Goal: Information Seeking & Learning: Check status

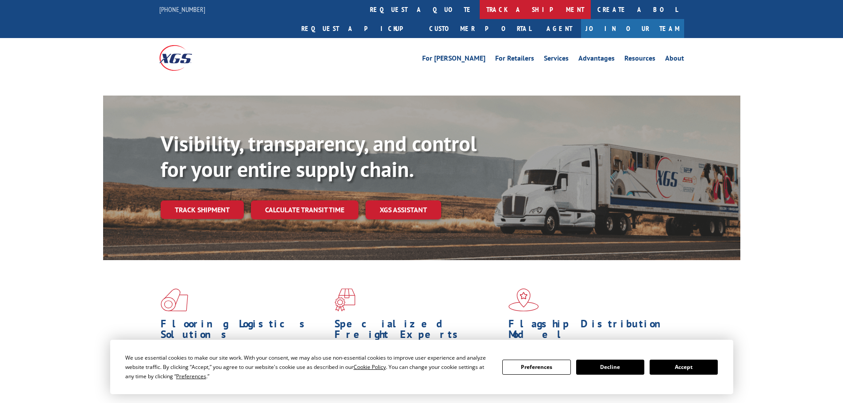
click at [480, 10] on link "track a shipment" at bounding box center [535, 9] width 111 height 19
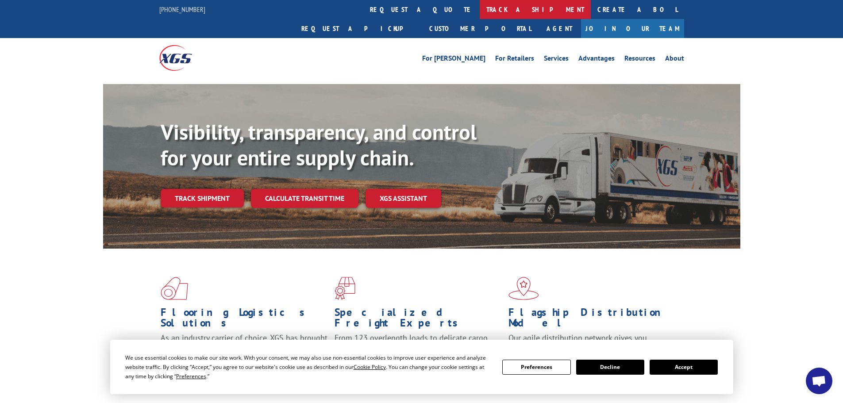
click at [480, 10] on link "track a shipment" at bounding box center [535, 9] width 111 height 19
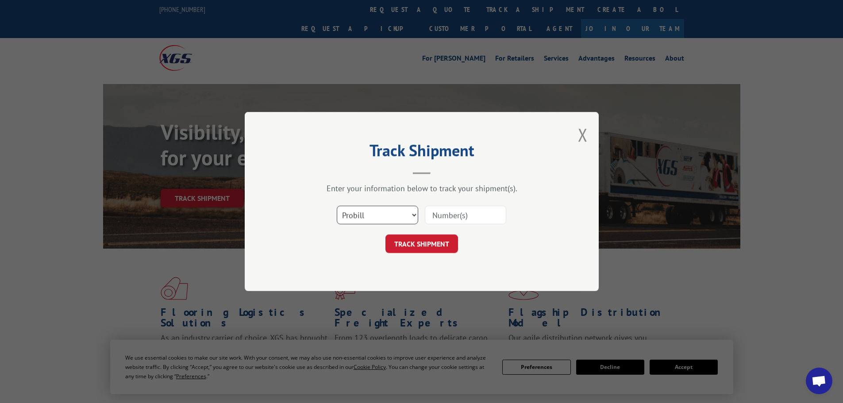
click at [367, 212] on select "Select category... Probill BOL PO" at bounding box center [377, 215] width 81 height 19
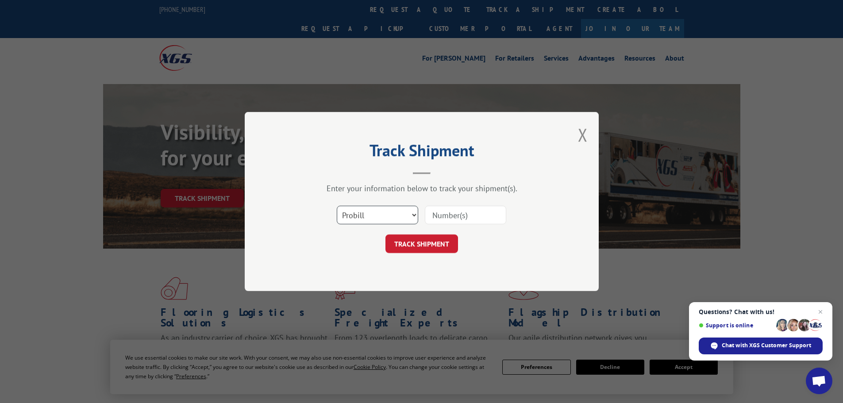
select select "bol"
click at [337, 206] on select "Select category... Probill BOL PO" at bounding box center [377, 215] width 81 height 19
click at [442, 217] on input at bounding box center [465, 215] width 81 height 19
paste input "6021732"
type input "6021732"
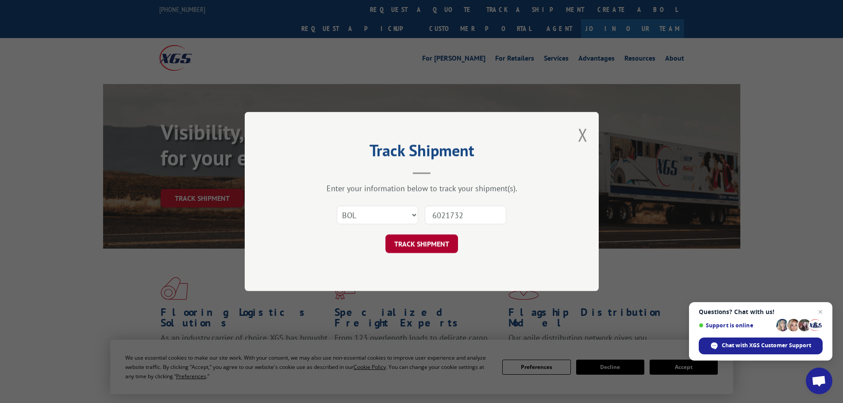
click at [427, 246] on button "TRACK SHIPMENT" at bounding box center [422, 244] width 73 height 19
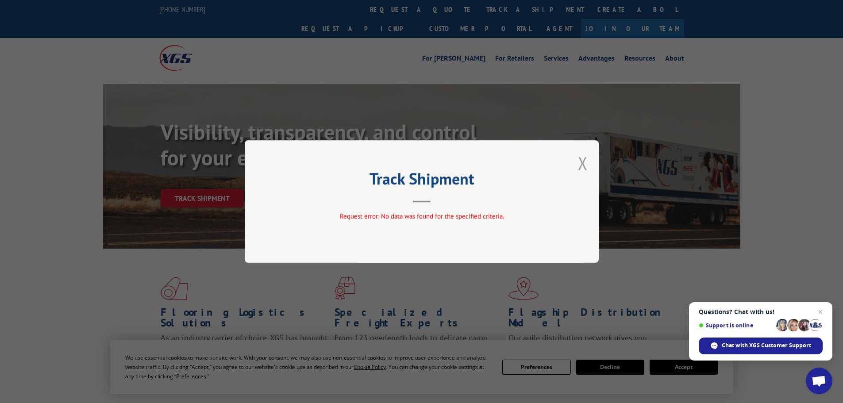
click at [583, 165] on button "Close modal" at bounding box center [583, 162] width 10 height 23
